Goal: Download file/media

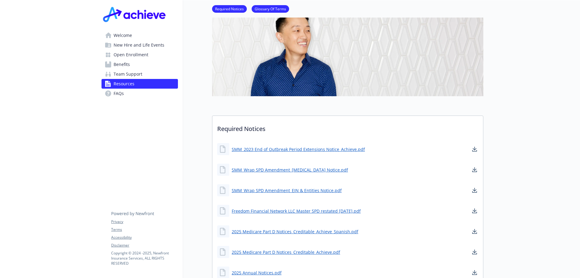
scroll to position [91, 0]
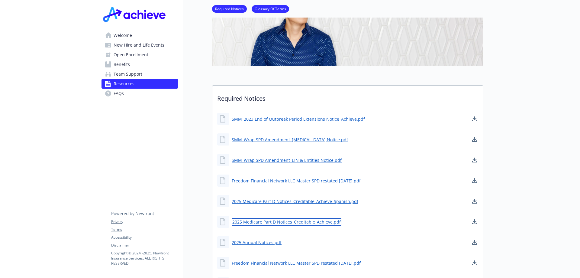
click at [309, 222] on link "2025 Medicare Part D Notices_Creditable_Achieve.pdf" at bounding box center [287, 222] width 110 height 8
